Goal: Task Accomplishment & Management: Manage account settings

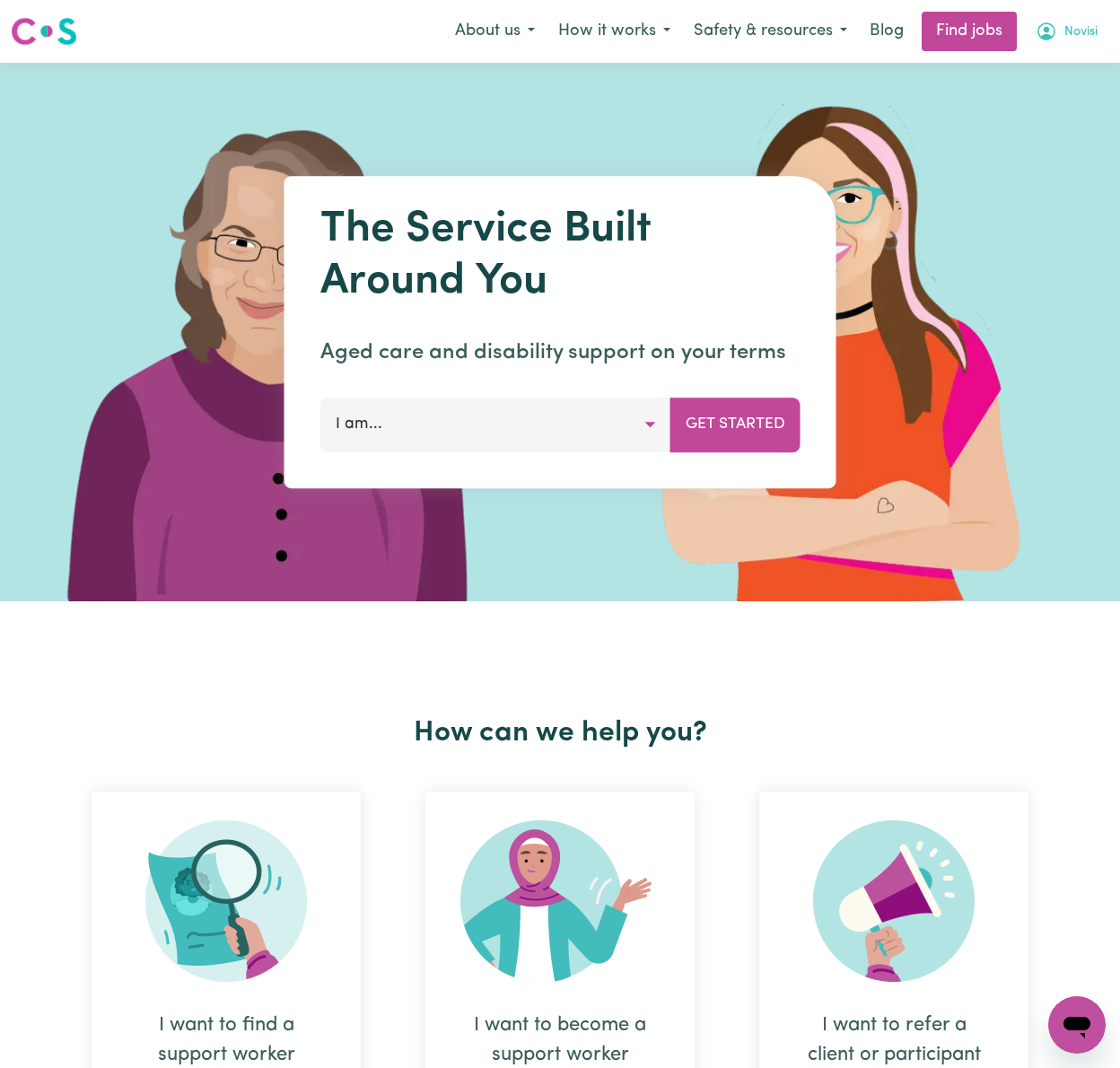
drag, startPoint x: 1096, startPoint y: 23, endPoint x: 1082, endPoint y: 33, distance: 17.2
click at [1096, 23] on button "Novisi" at bounding box center [1067, 31] width 86 height 38
click at [1078, 131] on link "Logout" at bounding box center [1037, 137] width 141 height 34
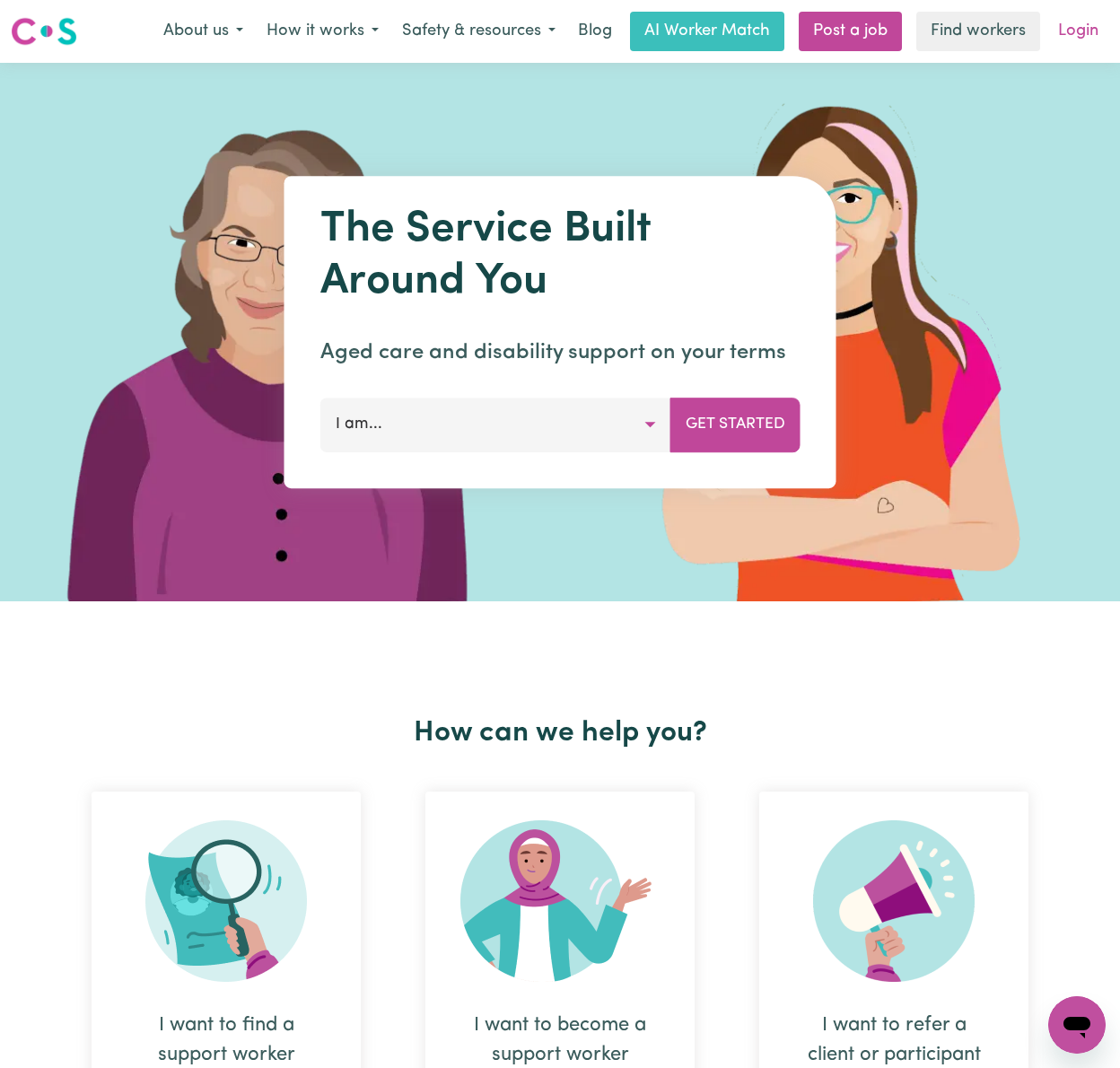
click at [1092, 21] on link "Login" at bounding box center [1079, 31] width 62 height 39
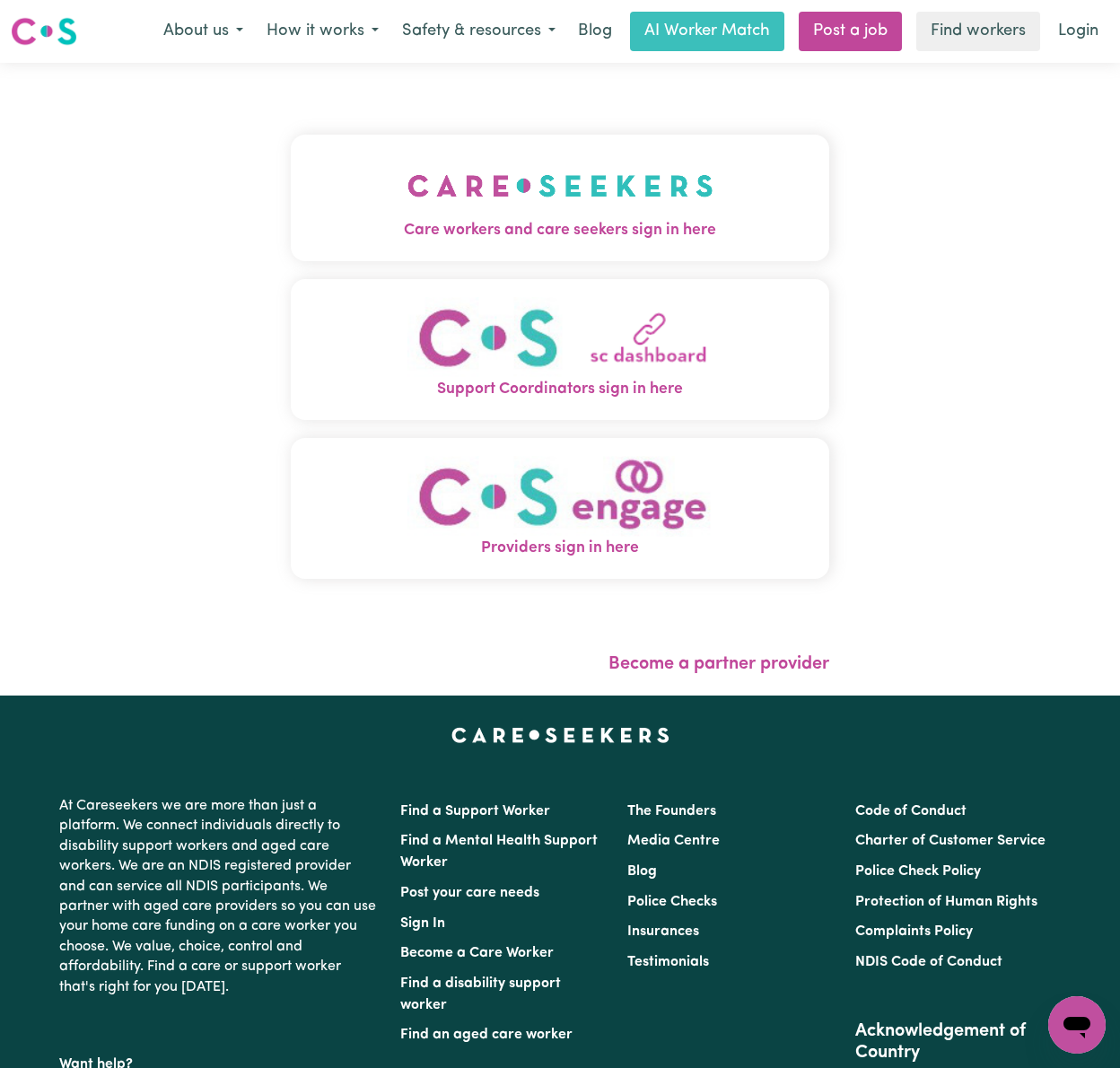
click at [291, 185] on button "Care workers and care seekers sign in here" at bounding box center [560, 197] width 539 height 126
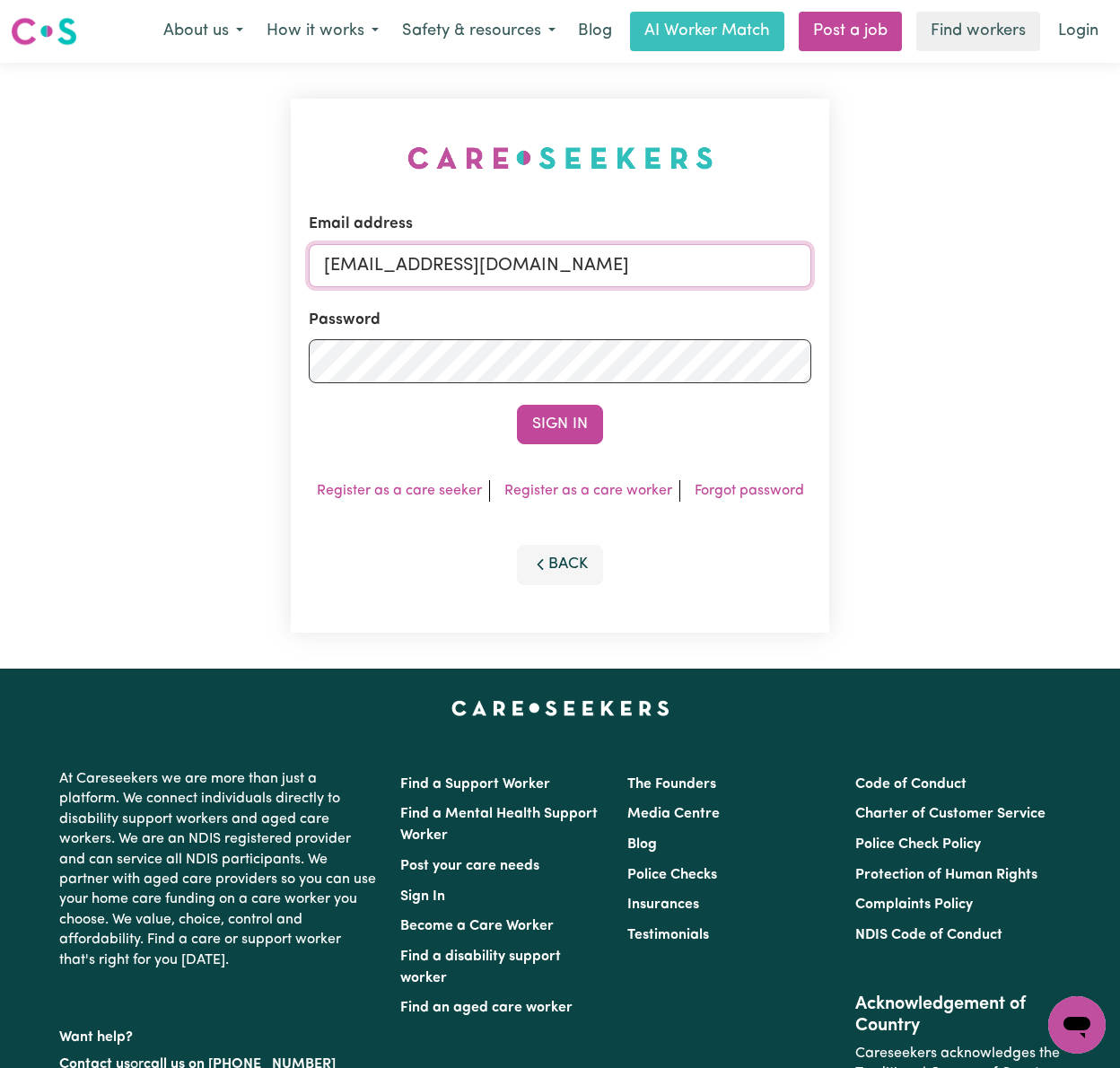
click at [494, 270] on input "[EMAIL_ADDRESS][DOMAIN_NAME]" at bounding box center [560, 266] width 502 height 43
drag, startPoint x: 415, startPoint y: 260, endPoint x: 971, endPoint y: 214, distance: 557.9
click at [984, 260] on div "Email address [EMAIL_ADDRESS][DOMAIN_NAME] Password Sign In Register as a care …" at bounding box center [560, 366] width 1120 height 606
type input "superuser~[EMAIL_ADDRESS][DOMAIN_NAME]"
click at [517, 405] on button "Sign In" at bounding box center [560, 424] width 87 height 39
